Goal: Book appointment/travel/reservation

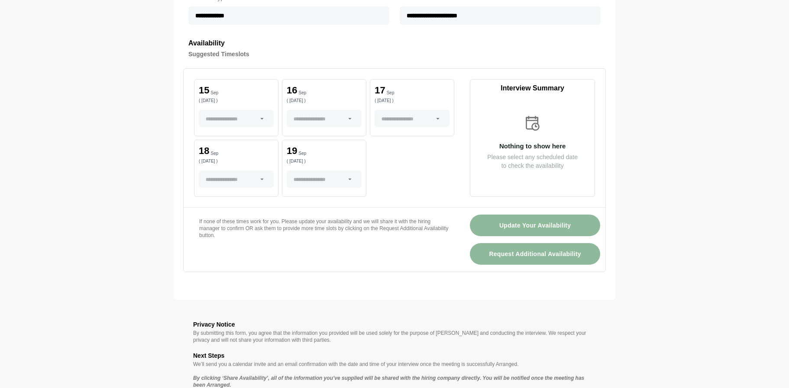
scroll to position [346, 0]
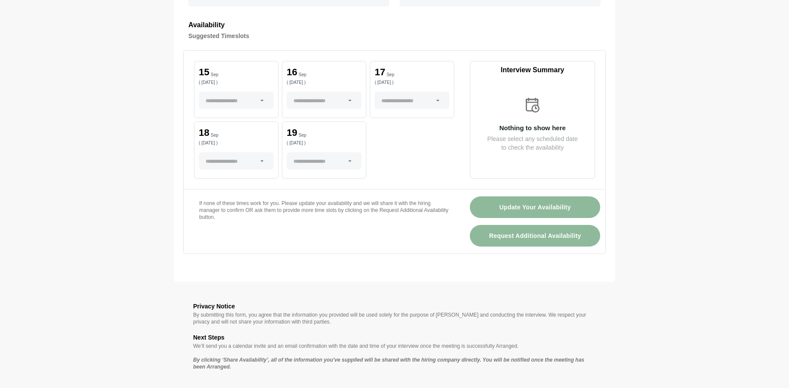
click at [249, 94] on div at bounding box center [231, 100] width 51 height 17
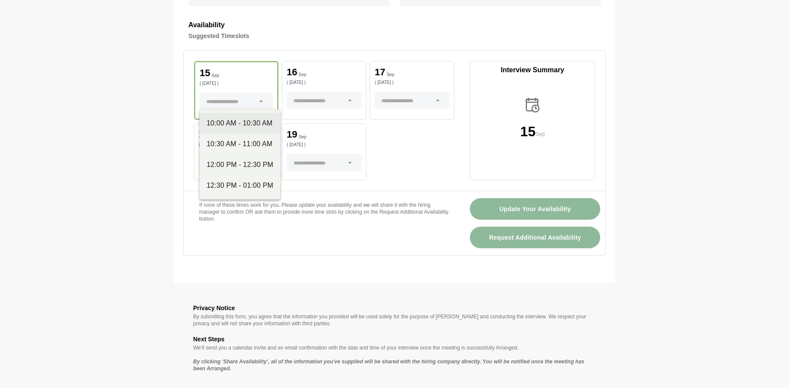
click at [247, 126] on div "10:00 AM - 10:30 AM" at bounding box center [240, 123] width 67 height 10
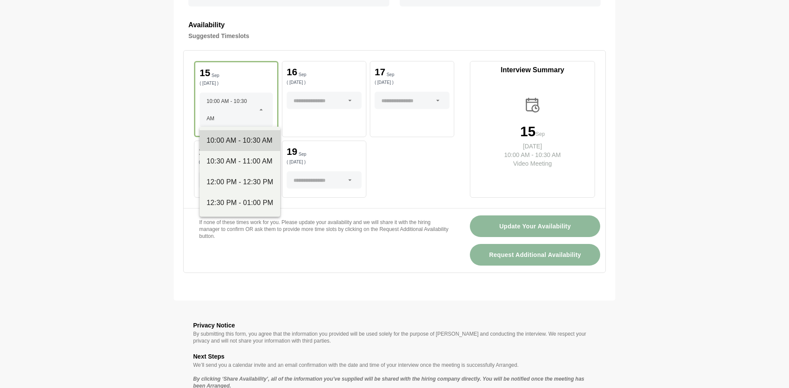
click at [261, 110] on icon at bounding box center [261, 110] width 8 height 8
click at [235, 153] on div "10:30 AM - 11:00 AM" at bounding box center [240, 161] width 81 height 21
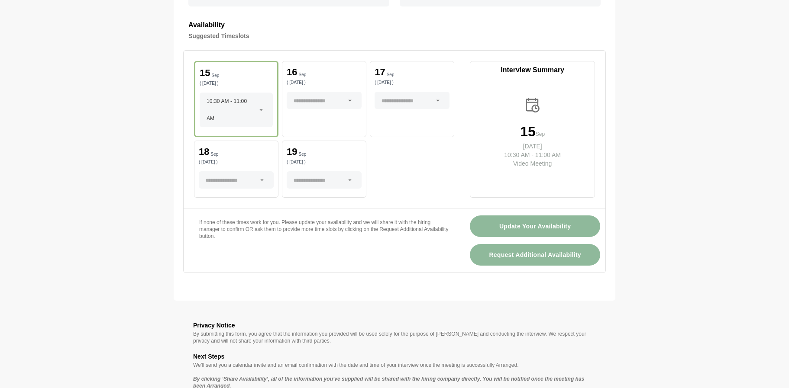
click at [266, 110] on div at bounding box center [262, 110] width 12 height 35
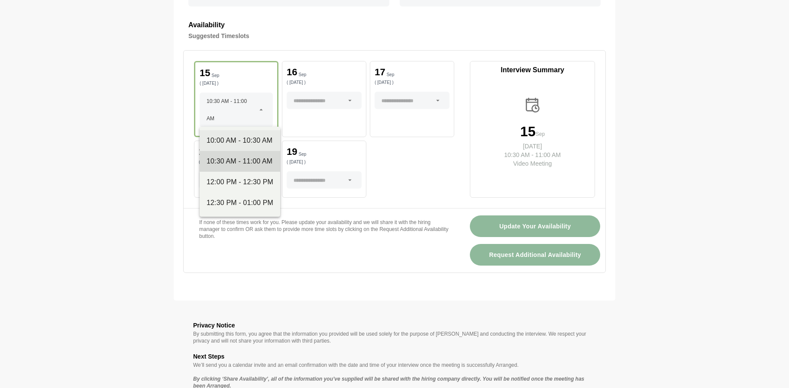
click at [238, 136] on div "10:00 AM - 10:30 AM" at bounding box center [240, 141] width 67 height 10
type input "**********"
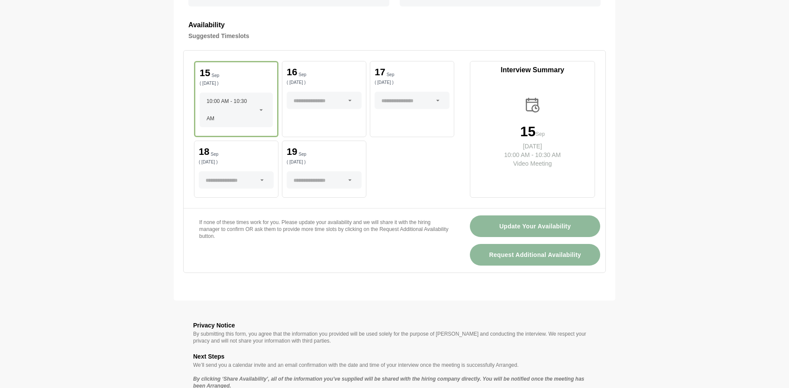
click at [261, 110] on icon at bounding box center [261, 110] width 8 height 8
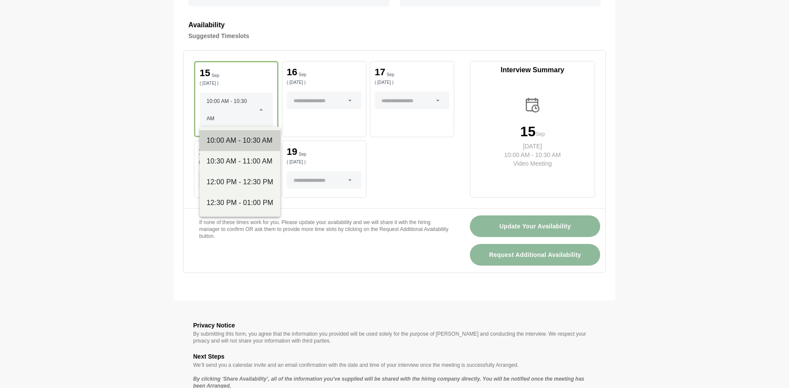
drag, startPoint x: 230, startPoint y: 200, endPoint x: 232, endPoint y: 131, distance: 68.9
click at [232, 131] on div "10:00 AM - 10:30 AM 10:30 AM - 11:00 AM 12:00 PM - 12:30 PM 12:30 PM - 01:00 PM" at bounding box center [240, 172] width 81 height 90
click at [283, 104] on div "[DATE] ( [DATE] )" at bounding box center [324, 99] width 84 height 76
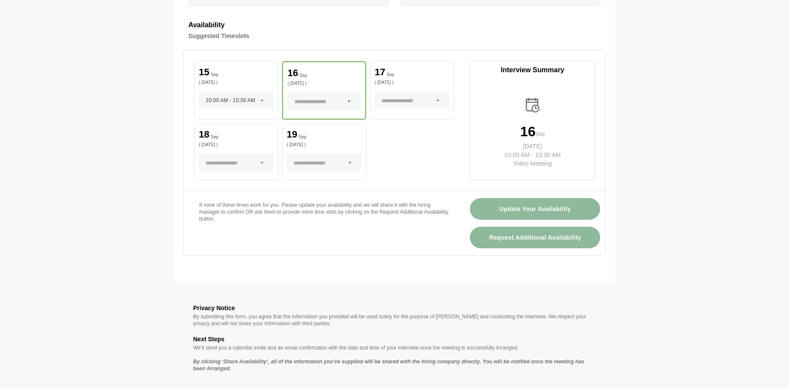
click at [339, 98] on div at bounding box center [318, 101] width 49 height 17
click at [436, 97] on icon at bounding box center [438, 101] width 8 height 8
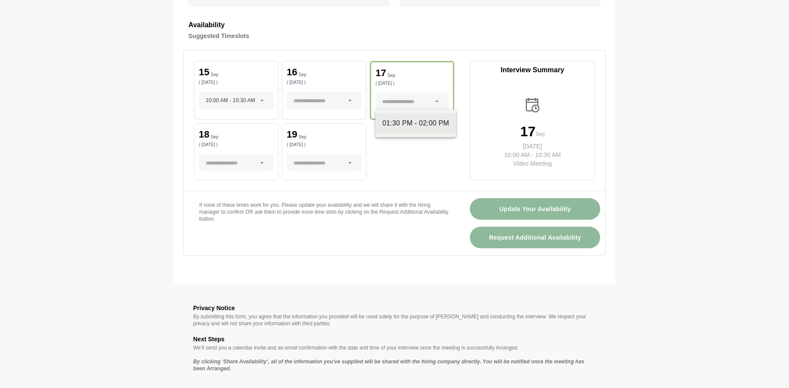
click at [430, 118] on div "01:30 PM - 02:00 PM" at bounding box center [415, 123] width 81 height 21
type input "**********"
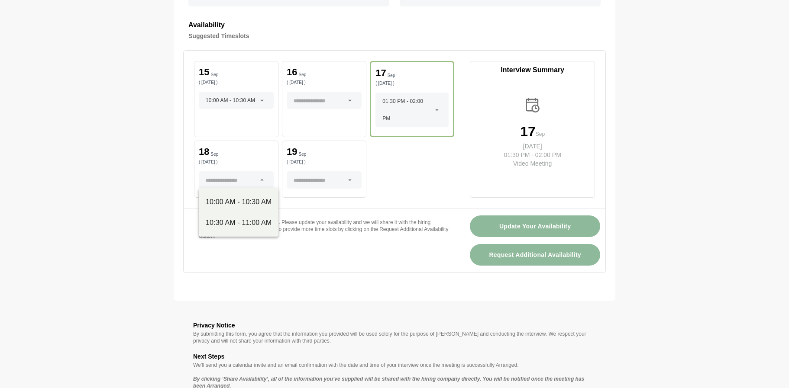
click at [233, 182] on div at bounding box center [231, 179] width 51 height 17
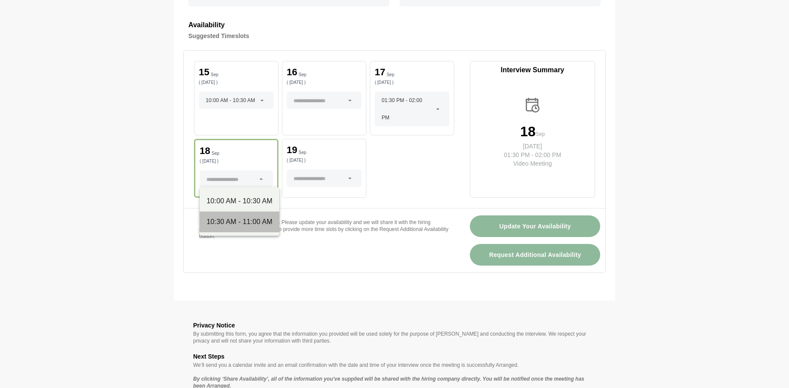
click at [226, 219] on div "10:30 AM - 11:00 AM" at bounding box center [240, 222] width 66 height 10
type input "**********"
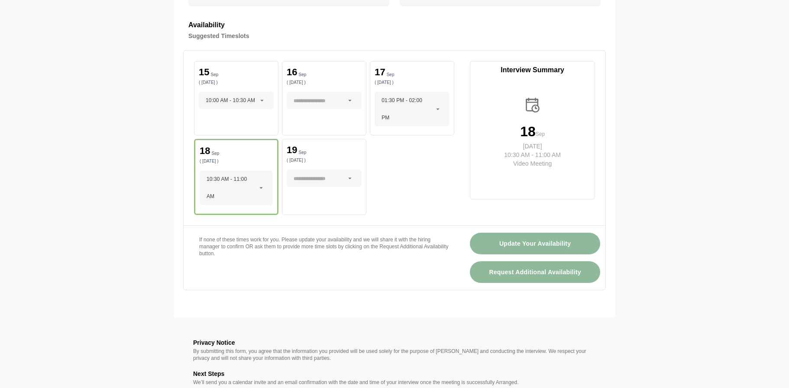
click at [310, 176] on div at bounding box center [319, 178] width 51 height 17
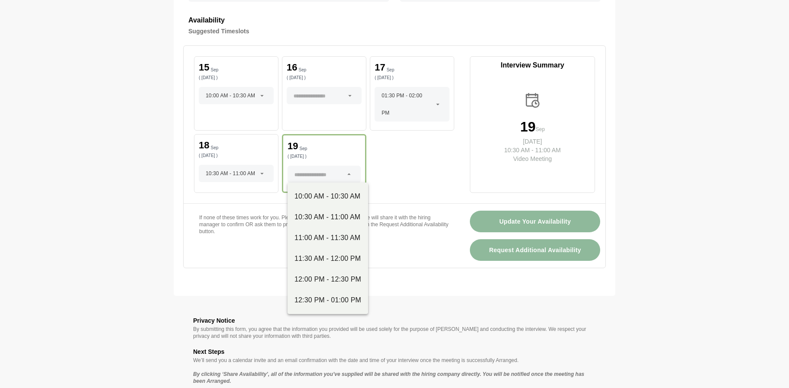
scroll to position [373, 0]
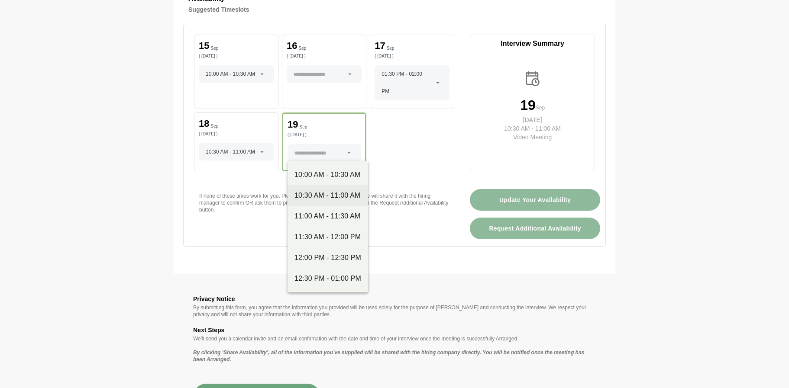
click at [320, 195] on div "10:30 AM - 11:00 AM" at bounding box center [327, 196] width 67 height 10
type input "**********"
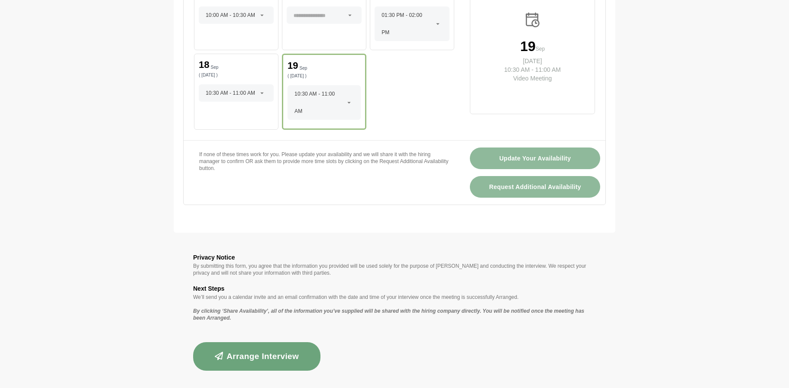
scroll to position [434, 0]
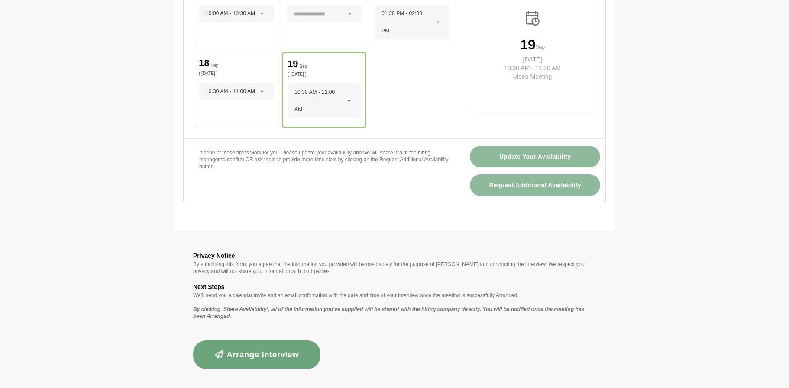
click at [277, 346] on button "Arrange Interview" at bounding box center [256, 355] width 127 height 29
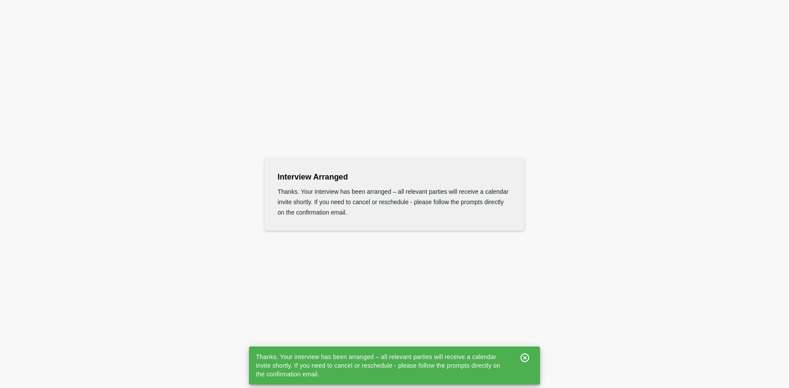
scroll to position [0, 0]
